Goal: Task Accomplishment & Management: Manage account settings

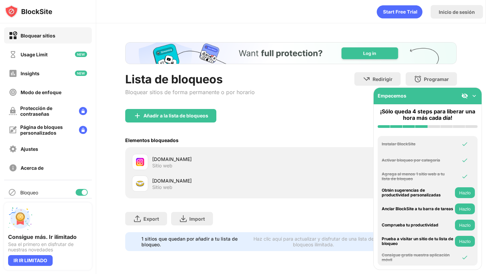
click at [476, 94] on img at bounding box center [473, 95] width 7 height 7
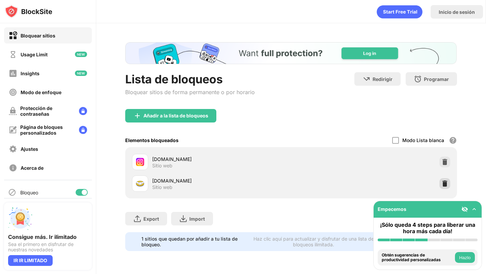
click at [442, 184] on img at bounding box center [444, 183] width 7 height 7
